Goal: Find specific page/section: Find specific page/section

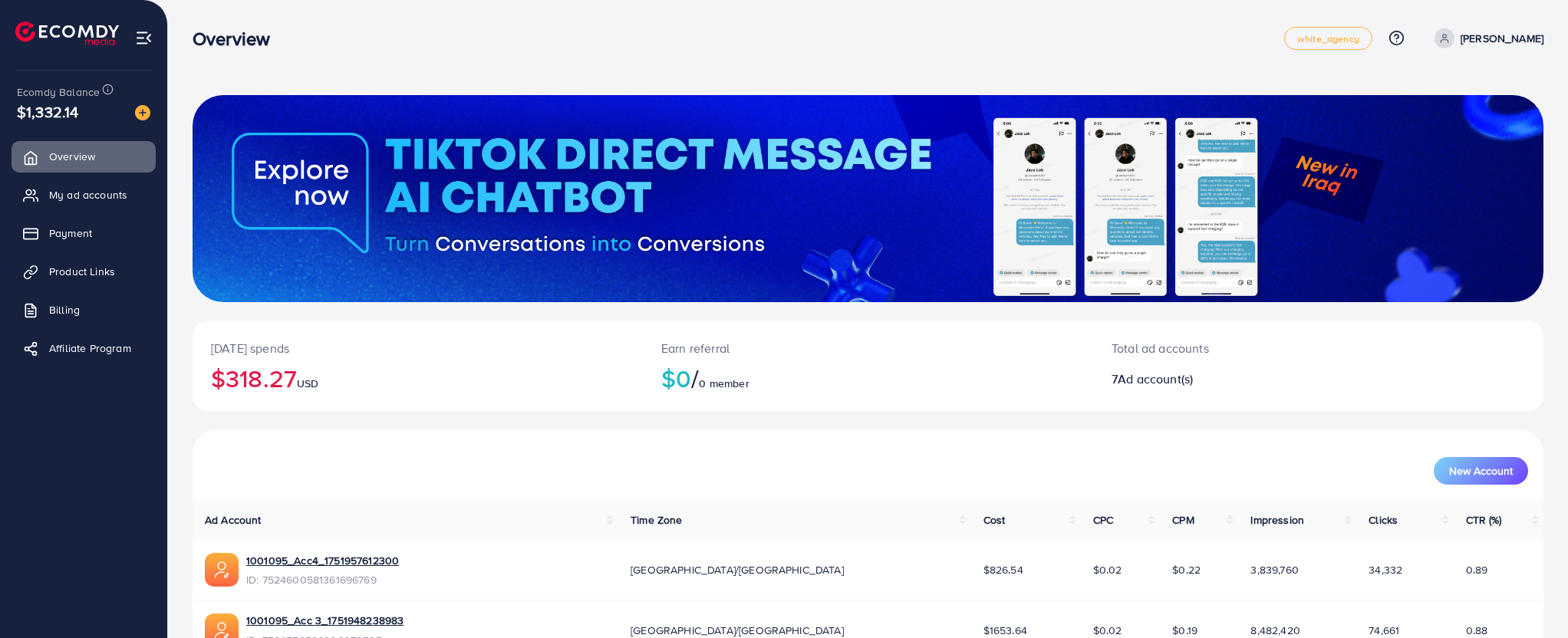
scroll to position [391, 0]
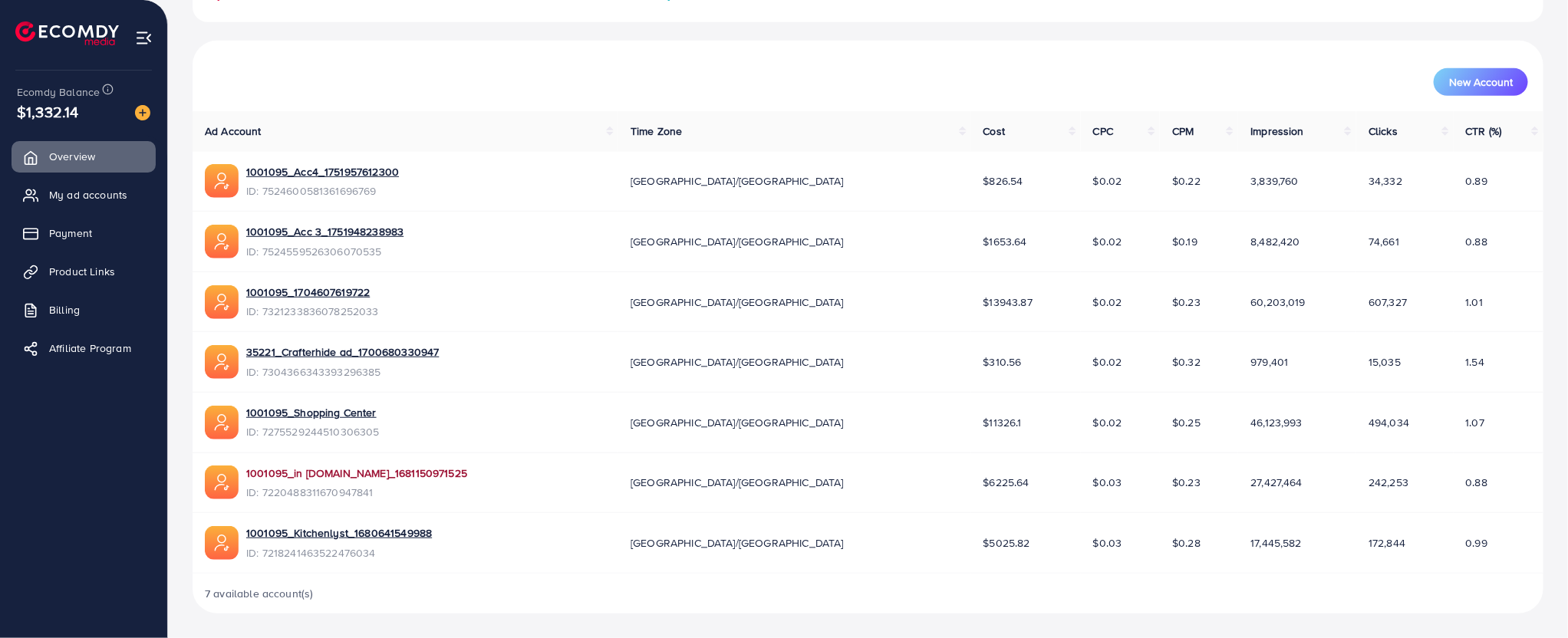
click at [380, 470] on link "1001095_in [DOMAIN_NAME]_1681150971525" at bounding box center [356, 473] width 221 height 16
click at [277, 415] on link "1001095_Shopping Center" at bounding box center [313, 412] width 134 height 16
click at [305, 296] on link "1001095_1704607619722" at bounding box center [312, 292] width 133 height 16
click at [288, 532] on link "1001095_Kitchenlyst_1680641549988" at bounding box center [339, 533] width 186 height 16
click at [322, 291] on link "1001095_1704607619722" at bounding box center [312, 292] width 133 height 16
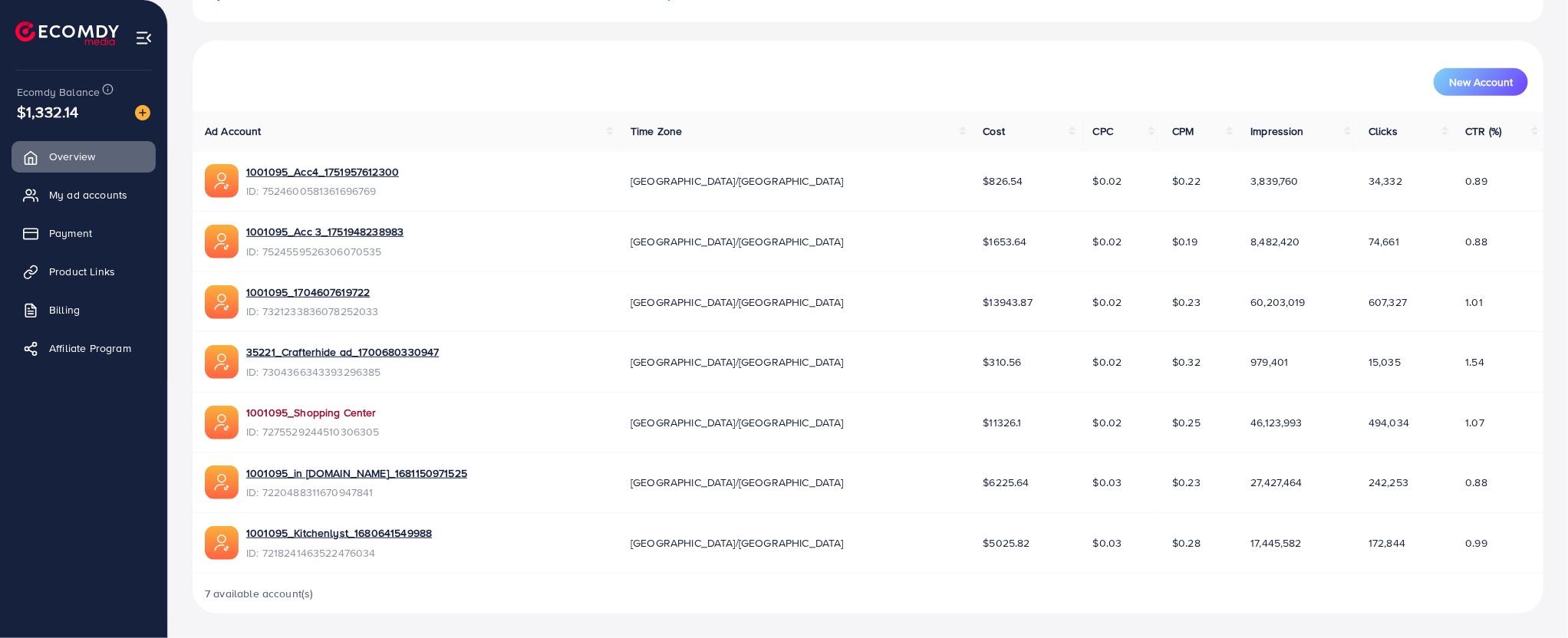
click at [314, 409] on link "1001095_Shopping Center" at bounding box center [313, 412] width 134 height 16
click at [313, 290] on link "1001095_1704607619722" at bounding box center [312, 292] width 133 height 16
click at [288, 416] on link "1001095_Shopping Center" at bounding box center [313, 412] width 134 height 16
click at [299, 409] on link "1001095_Shopping Center" at bounding box center [313, 412] width 134 height 16
click at [291, 410] on link "1001095_Shopping Center" at bounding box center [313, 412] width 134 height 16
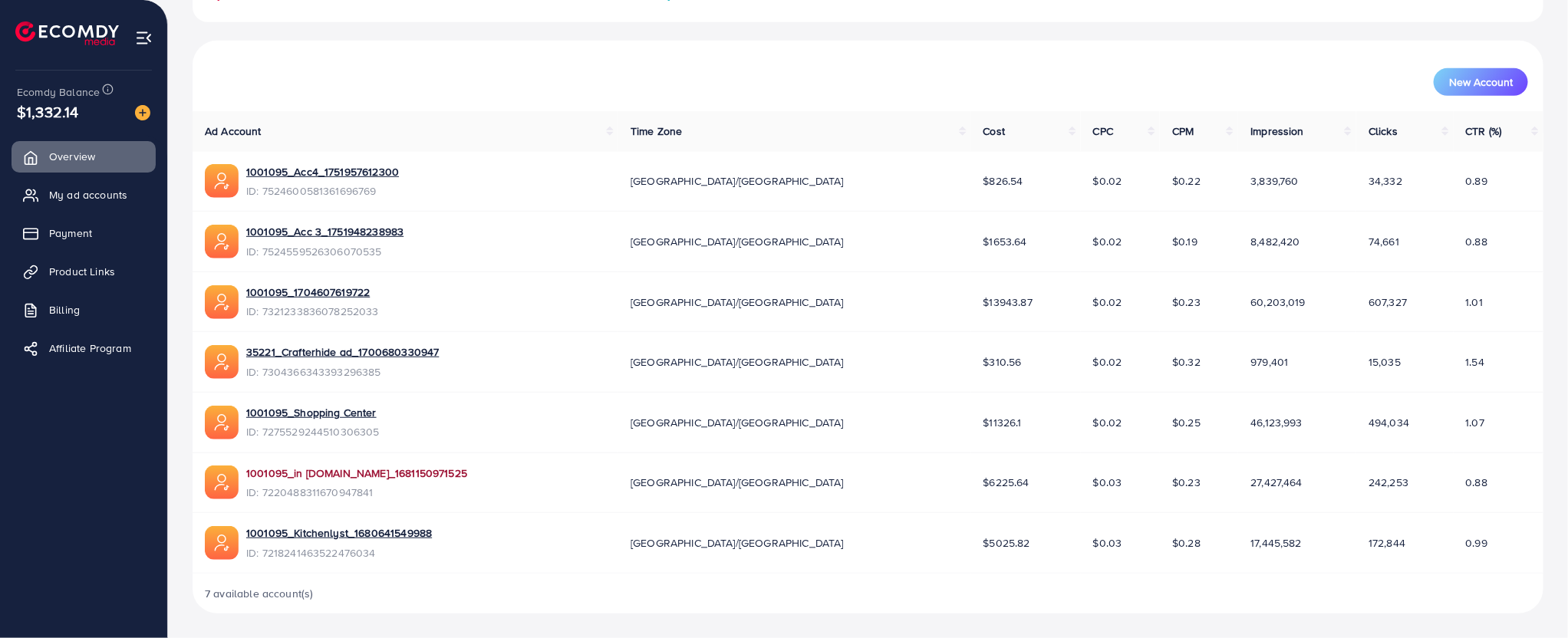
click at [304, 466] on link "1001095_in [DOMAIN_NAME]_1681150971525" at bounding box center [356, 473] width 221 height 16
click at [343, 476] on link "1001095_in [DOMAIN_NAME]_1681150971525" at bounding box center [356, 473] width 221 height 16
click at [341, 416] on link "1001095_Shopping Center" at bounding box center [313, 412] width 134 height 16
click at [302, 408] on link "1001095_Shopping Center" at bounding box center [313, 412] width 134 height 16
click at [339, 408] on link "1001095_Shopping Center" at bounding box center [313, 412] width 134 height 16
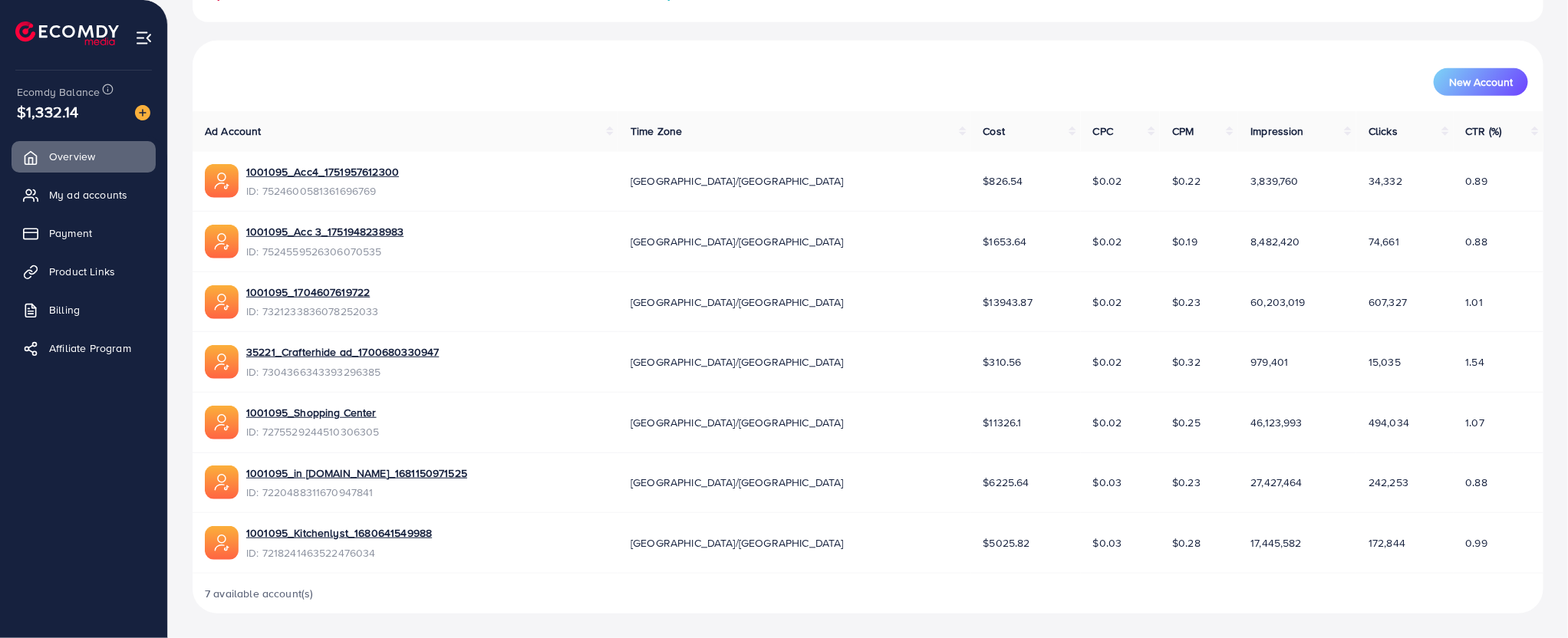
click at [541, 416] on div "1001095_Shopping Center ID: 7275529244510306305" at bounding box center [406, 422] width 401 height 36
click at [362, 413] on link "1001095_Shopping Center" at bounding box center [313, 412] width 134 height 16
click at [343, 288] on link "1001095_1704607619722" at bounding box center [312, 292] width 133 height 16
click at [313, 407] on link "1001095_Shopping Center" at bounding box center [313, 412] width 134 height 16
click at [309, 297] on link "1001095_1704607619722" at bounding box center [312, 292] width 133 height 16
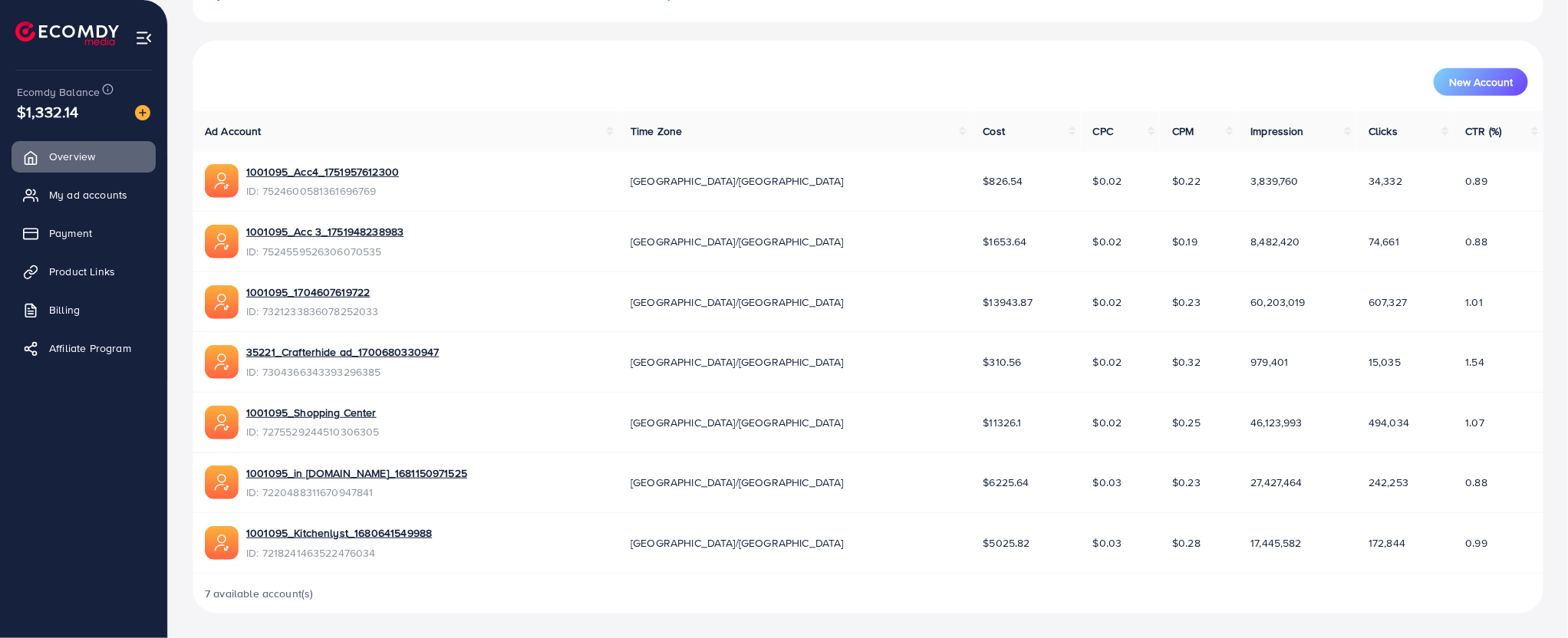
click at [323, 299] on div "1001095_1704607619722 ID: 7321233836078252033" at bounding box center [312, 302] width 133 height 36
click at [323, 281] on td "1001095_1704607619722 ID: 7321233836078252033" at bounding box center [405, 302] width 426 height 60
click at [325, 288] on link "1001095_1704607619722" at bounding box center [312, 292] width 133 height 16
click at [296, 288] on link "1001095_1704607619722" at bounding box center [312, 292] width 133 height 16
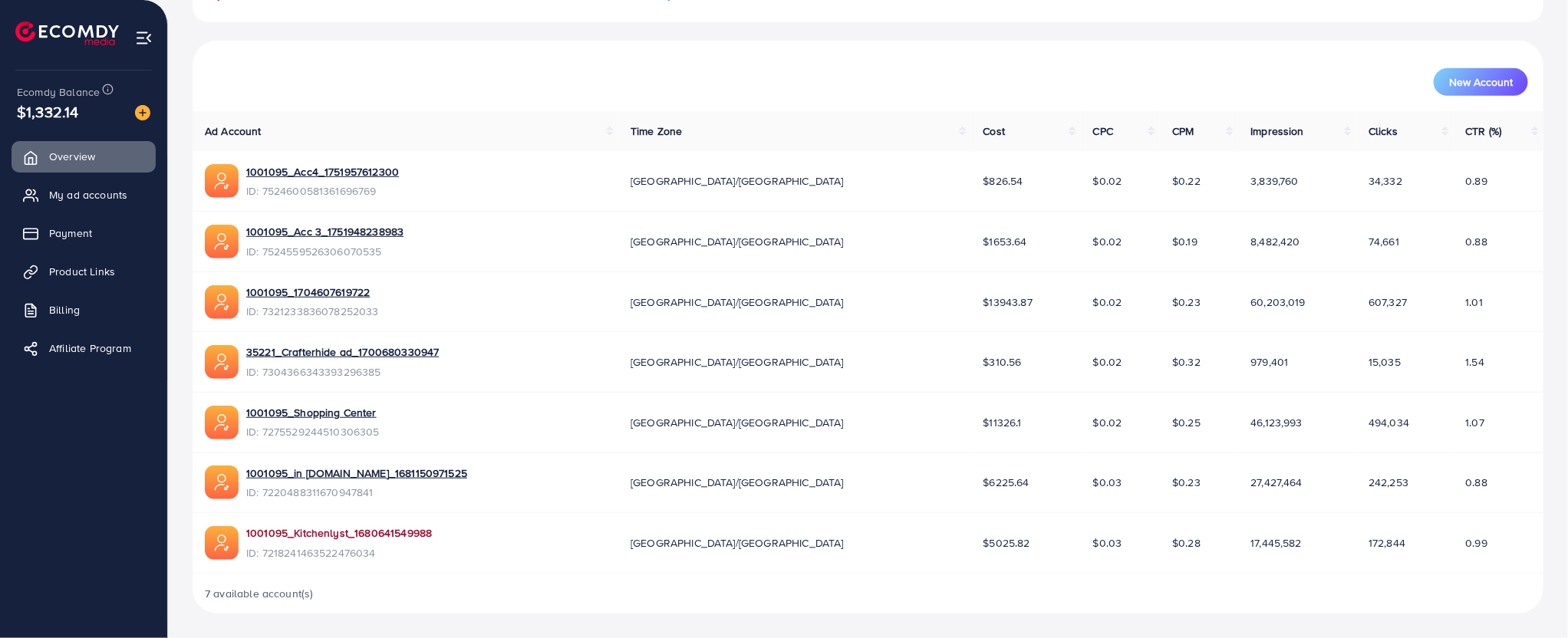
click at [309, 538] on link "1001095_Kitchenlyst_1680641549988" at bounding box center [339, 533] width 186 height 16
click at [318, 536] on link "1001095_Kitchenlyst_1680641549988" at bounding box center [339, 533] width 186 height 16
click at [305, 534] on link "1001095_Kitchenlyst_1680641549988" at bounding box center [339, 533] width 186 height 16
click at [295, 414] on link "1001095_Shopping Center" at bounding box center [313, 412] width 134 height 16
click at [297, 532] on link "1001095_Kitchenlyst_1680641549988" at bounding box center [339, 533] width 186 height 16
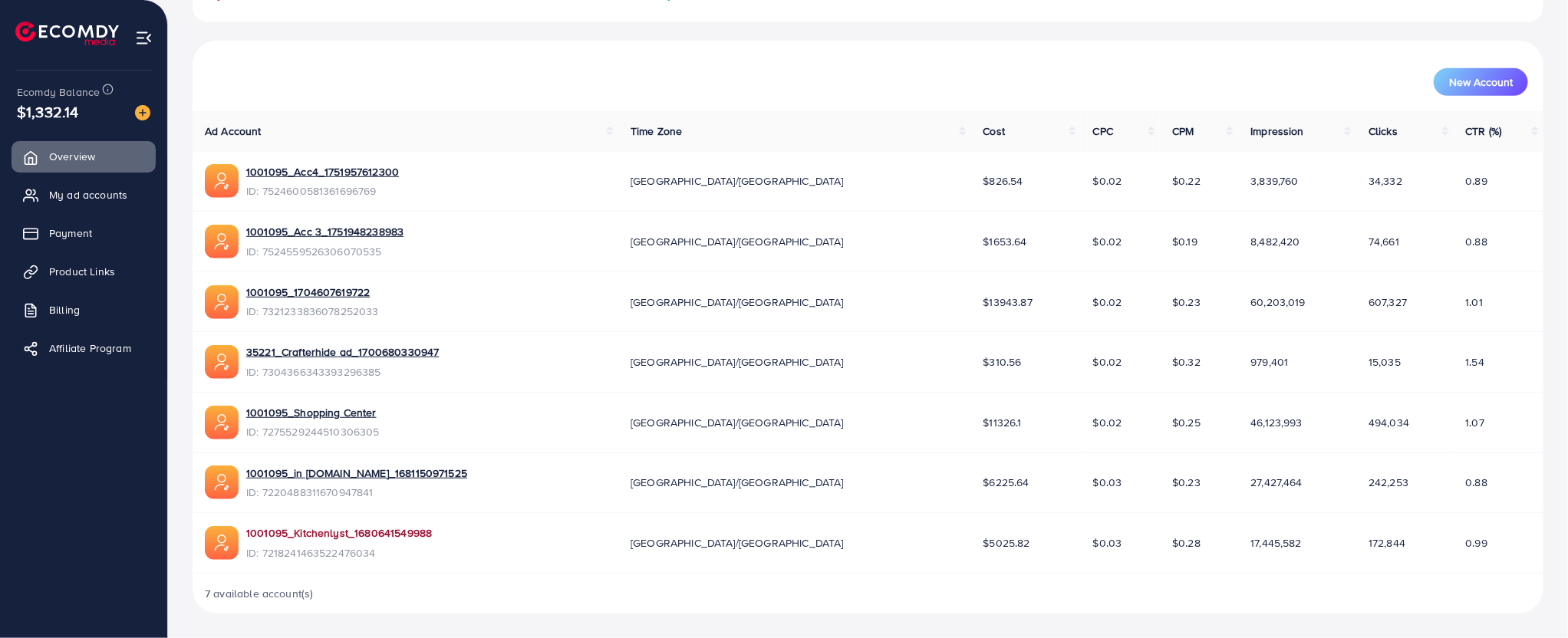
click at [281, 525] on link "1001095_Kitchenlyst_1680641549988" at bounding box center [339, 533] width 186 height 16
click at [306, 405] on link "1001095_Shopping Center" at bounding box center [313, 412] width 134 height 16
click at [325, 287] on link "1001095_1704607619722" at bounding box center [312, 292] width 133 height 16
click at [299, 293] on link "1001095_1704607619722" at bounding box center [312, 292] width 133 height 16
click at [309, 413] on link "1001095_Shopping Center" at bounding box center [313, 412] width 134 height 16
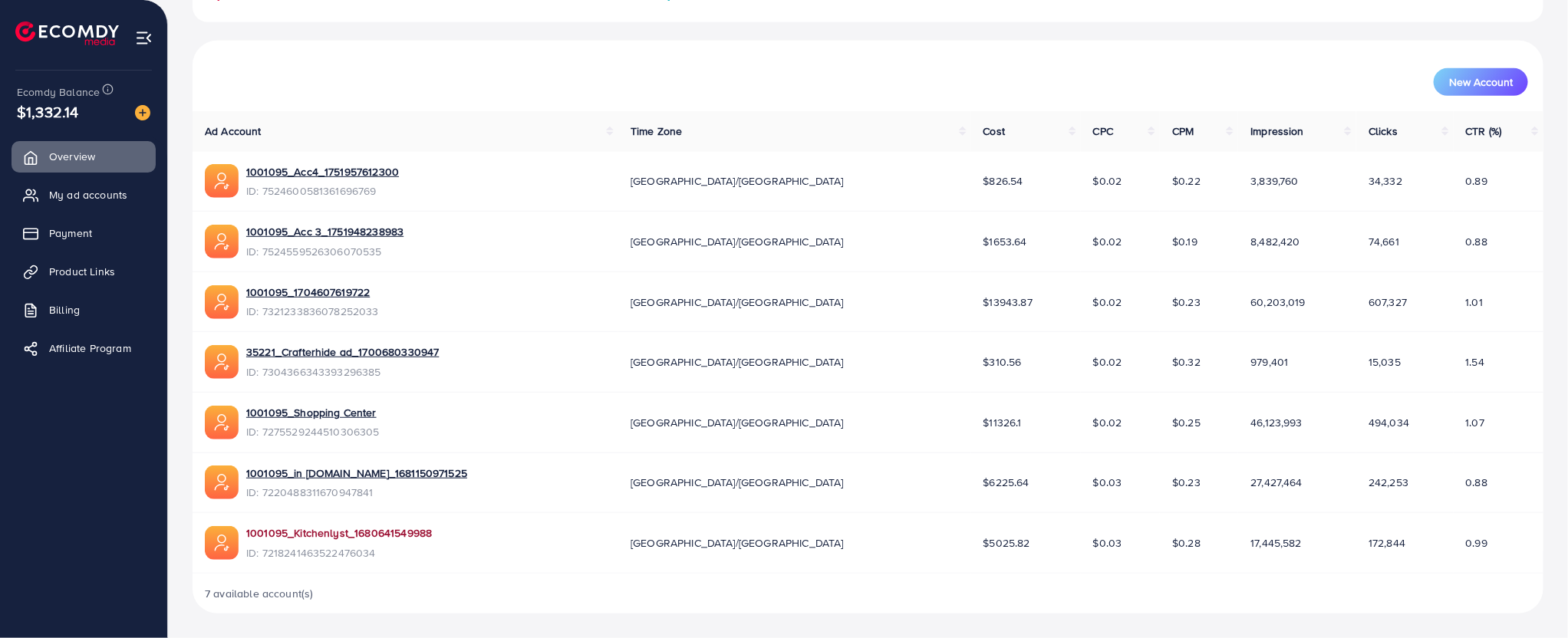
click at [261, 532] on link "1001095_Kitchenlyst_1680641549988" at bounding box center [339, 533] width 186 height 16
click at [302, 286] on link "1001095_1704607619722" at bounding box center [312, 292] width 133 height 16
click at [324, 409] on link "1001095_Shopping Center" at bounding box center [313, 412] width 134 height 16
click at [334, 536] on link "1001095_Kitchenlyst_1680641549988" at bounding box center [339, 533] width 186 height 16
click at [324, 295] on link "1001095_1704607619722" at bounding box center [312, 292] width 133 height 16
